Goal: Use online tool/utility: Utilize a website feature to perform a specific function

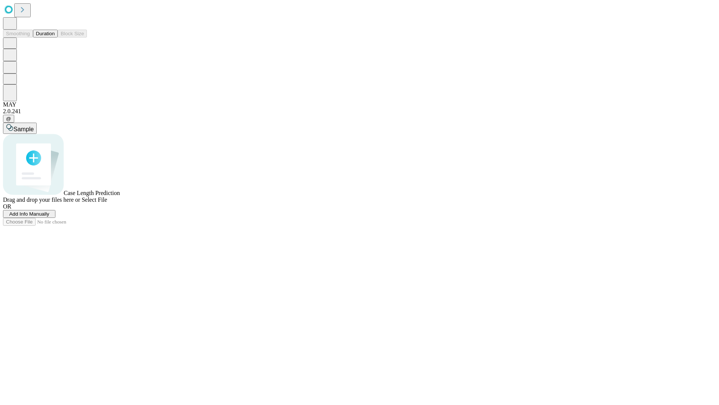
click at [107, 203] on span "Select File" at bounding box center [94, 199] width 25 height 6
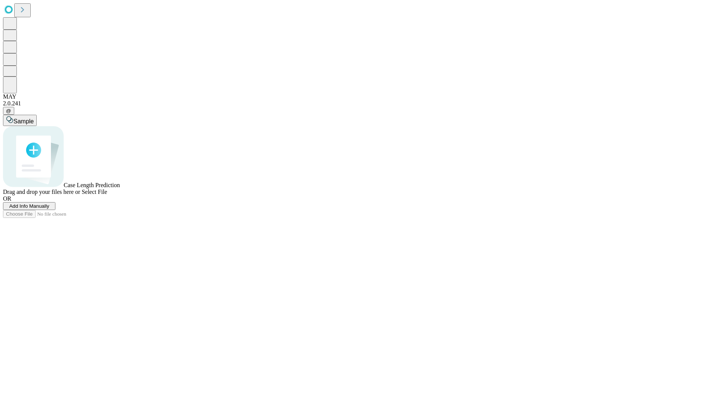
click at [107, 195] on span "Select File" at bounding box center [94, 191] width 25 height 6
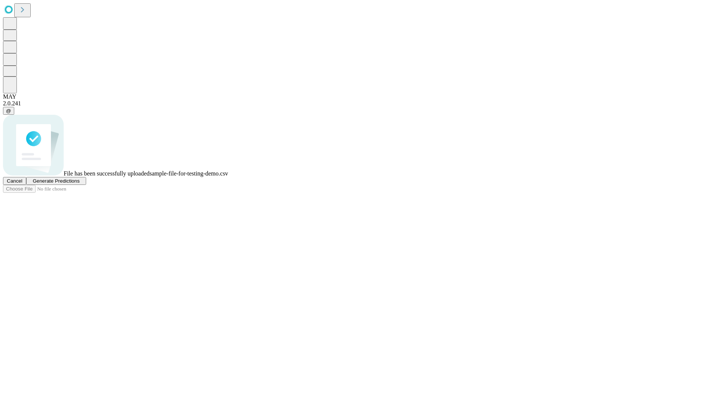
click at [79, 184] on span "Generate Predictions" at bounding box center [56, 181] width 47 height 6
